Goal: Navigation & Orientation: Find specific page/section

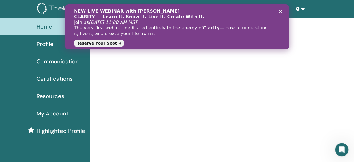
click at [303, 8] on link at bounding box center [299, 9] width 13 height 10
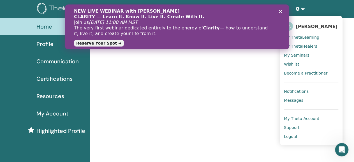
click at [40, 42] on span "Profile" at bounding box center [44, 44] width 17 height 8
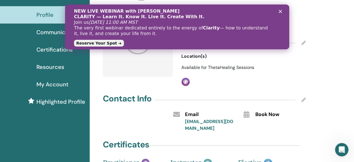
click at [49, 32] on span "Communication" at bounding box center [57, 32] width 42 height 8
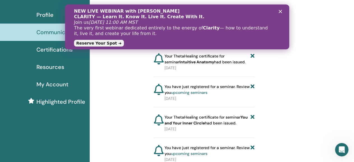
click at [282, 11] on div "Close" at bounding box center [281, 11] width 6 height 3
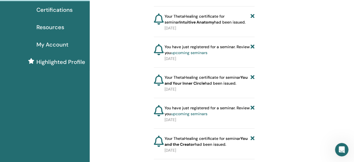
scroll to position [29, 0]
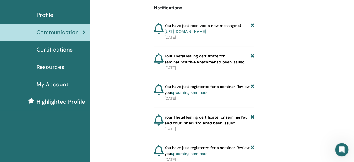
click at [52, 85] on span "My Account" at bounding box center [52, 84] width 32 height 8
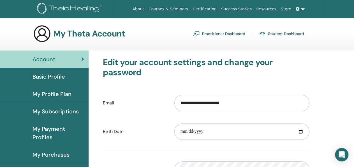
click at [226, 33] on link "Practitioner Dashboard" at bounding box center [219, 33] width 52 height 9
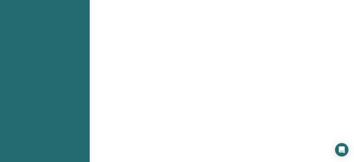
scroll to position [262, 0]
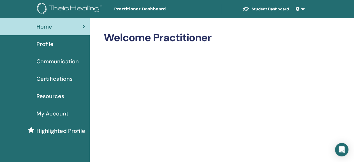
click at [47, 94] on span "Resources" at bounding box center [50, 96] width 28 height 8
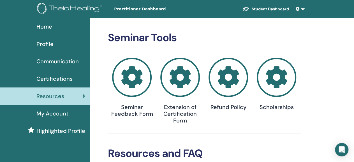
click at [301, 9] on link at bounding box center [299, 9] width 13 height 10
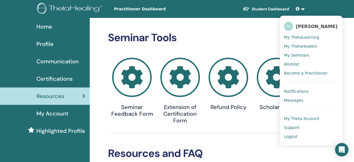
click at [297, 54] on span "My Seminars" at bounding box center [296, 55] width 25 height 5
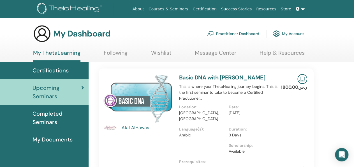
click at [305, 9] on link at bounding box center [299, 9] width 13 height 10
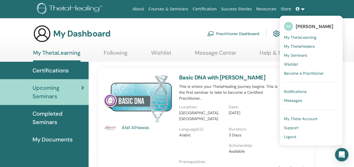
click at [221, 55] on link "Message Center" at bounding box center [215, 54] width 41 height 11
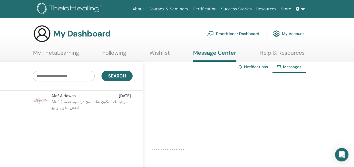
click at [51, 52] on link "My ThetaLearning" at bounding box center [56, 54] width 46 height 11
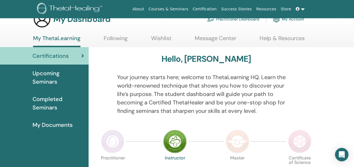
scroll to position [29, 0]
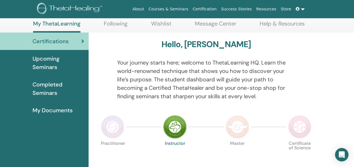
click at [49, 89] on span "Completed Seminars" at bounding box center [58, 88] width 52 height 17
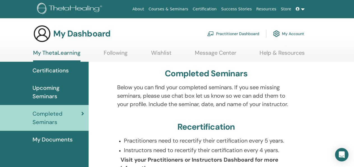
click at [237, 33] on link "Practitioner Dashboard" at bounding box center [233, 33] width 52 height 12
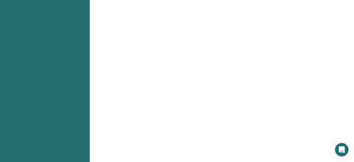
scroll to position [408, 0]
